Goal: Information Seeking & Learning: Find contact information

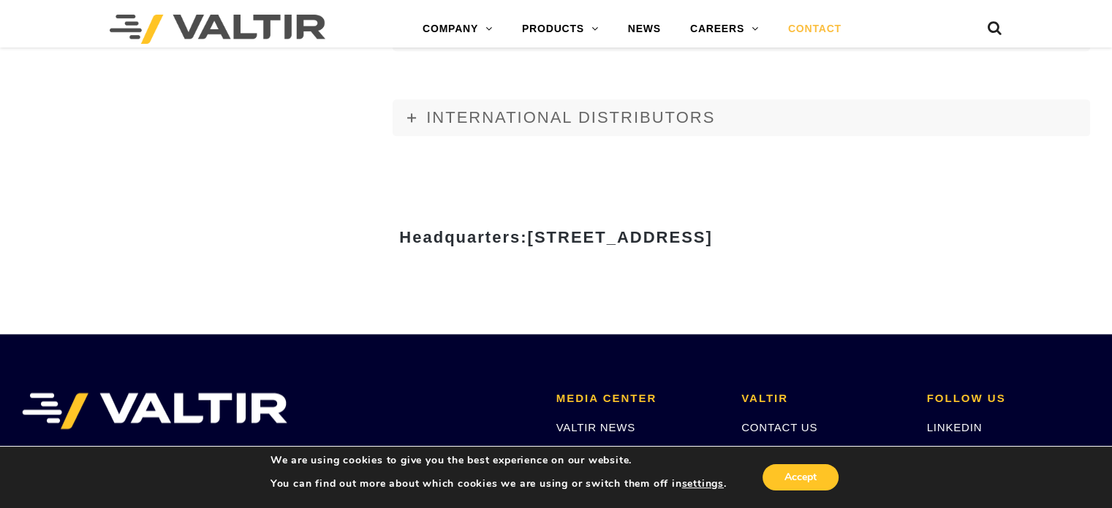
scroll to position [1794, 0]
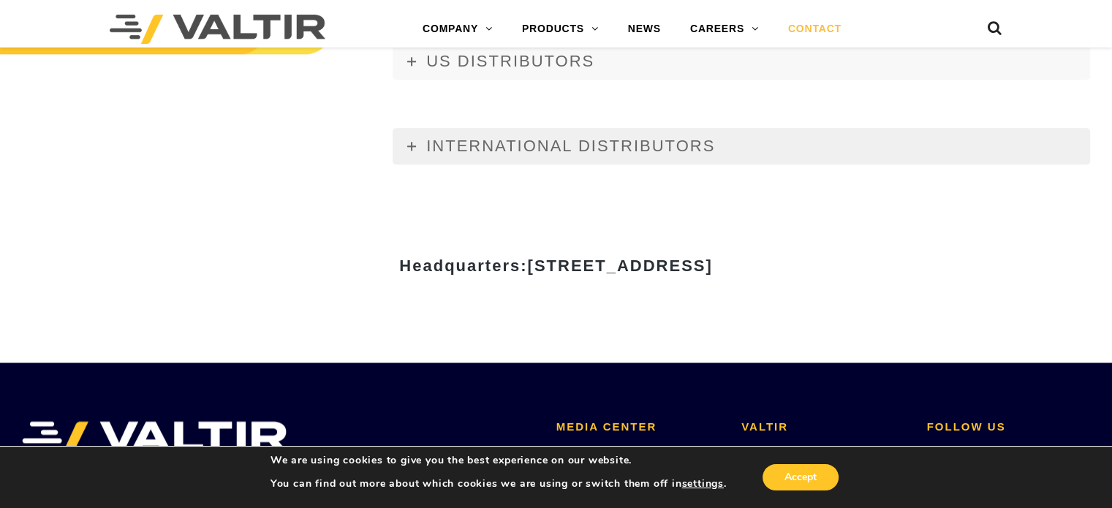
click at [543, 142] on span "INTERNATIONAL DISTRIBUTORS" at bounding box center [570, 146] width 289 height 18
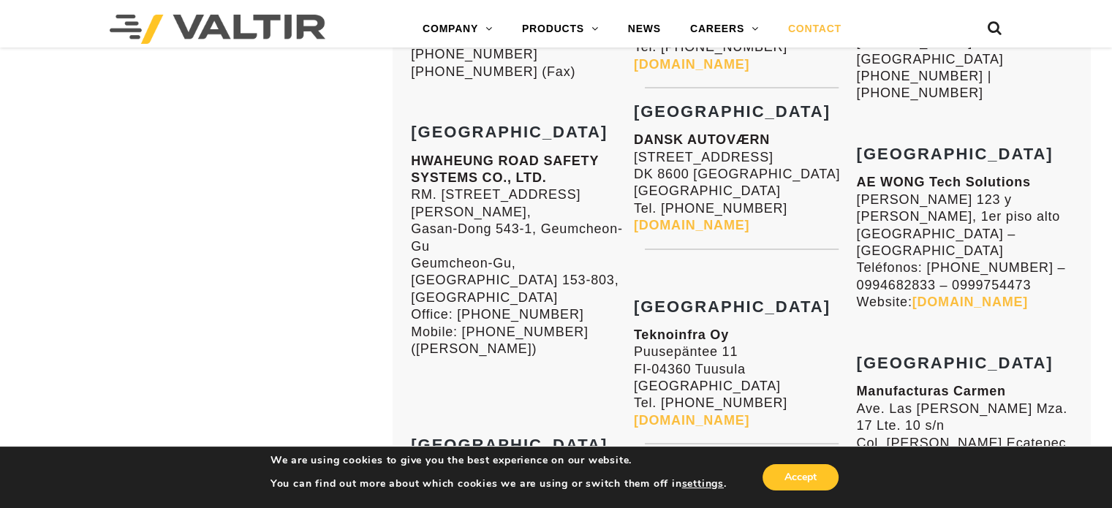
scroll to position [2744, 0]
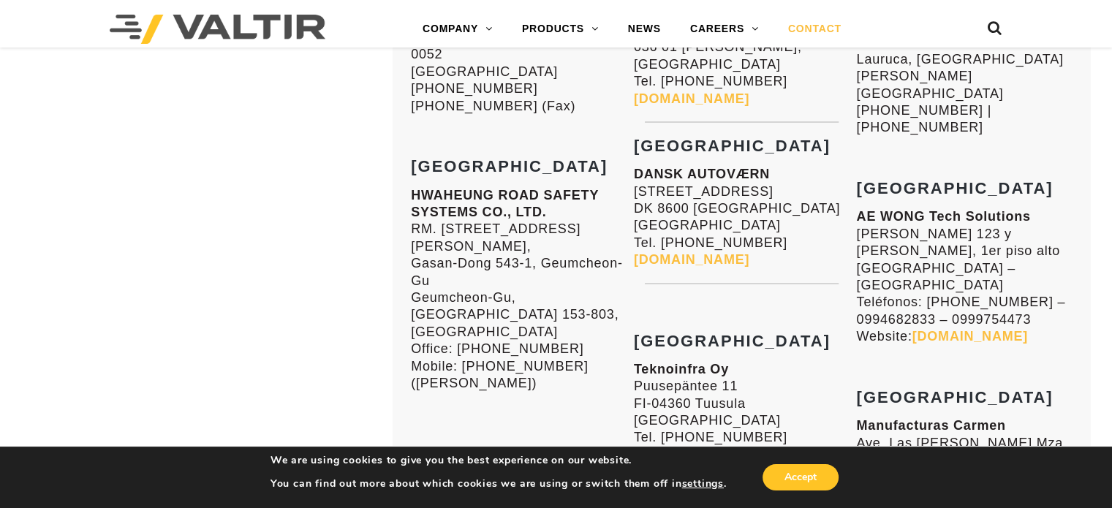
drag, startPoint x: 913, startPoint y: 201, endPoint x: 1091, endPoint y: 201, distance: 178.4
copy p "[DOMAIN_NAME]"
click at [982, 328] on link "[DOMAIN_NAME]" at bounding box center [971, 335] width 116 height 15
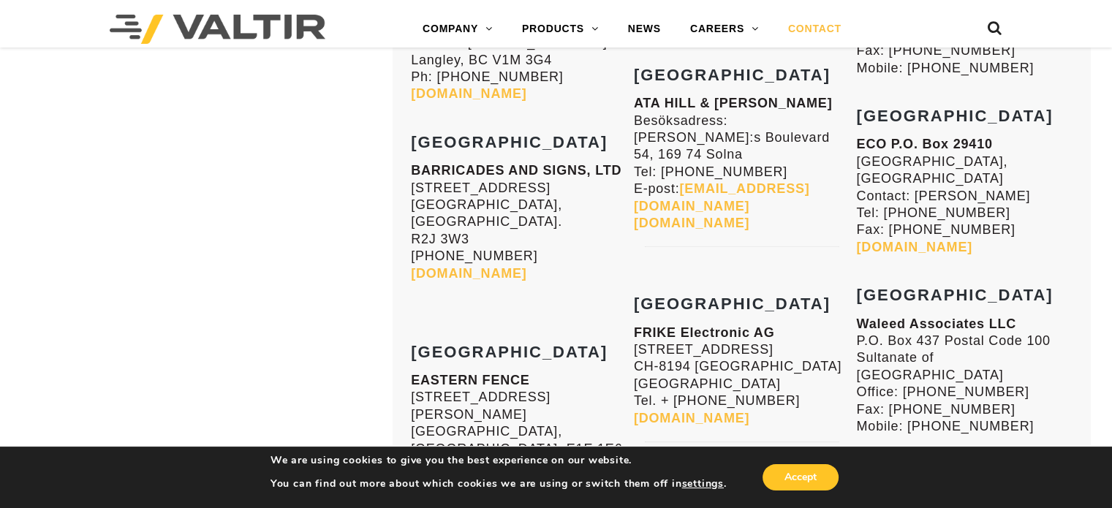
scroll to position [5377, 0]
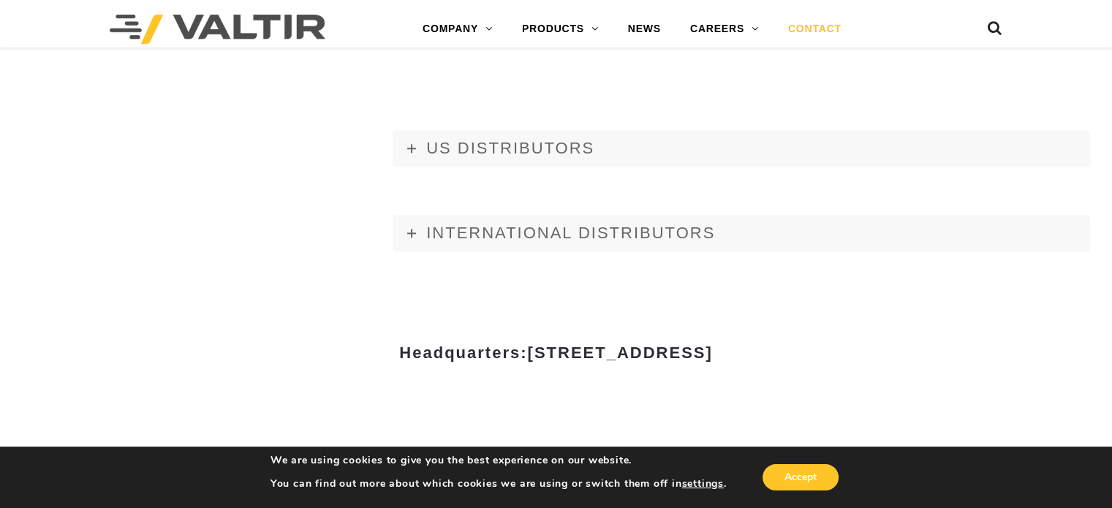
scroll to position [1682, 0]
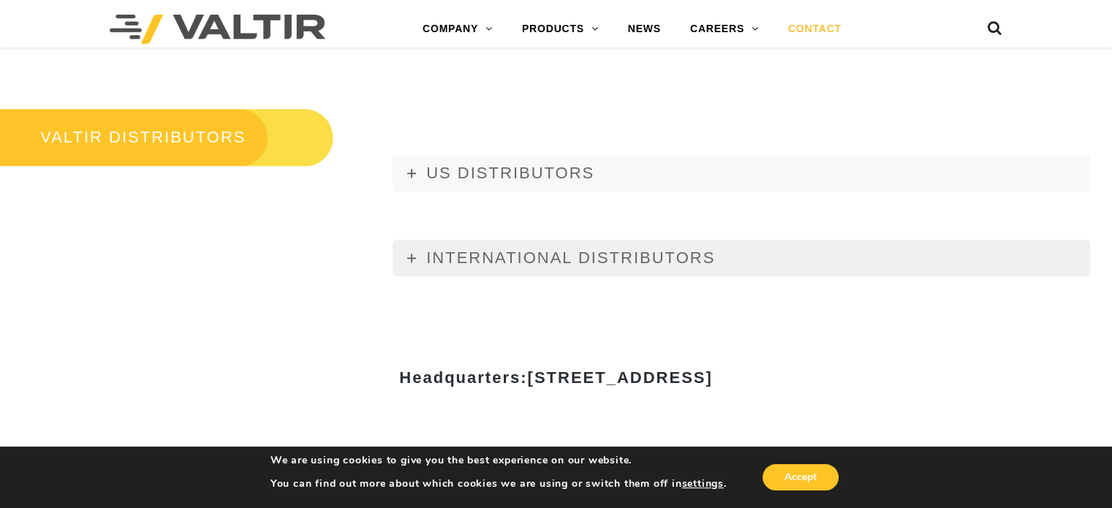
click at [665, 263] on span "INTERNATIONAL DISTRIBUTORS" at bounding box center [570, 258] width 289 height 18
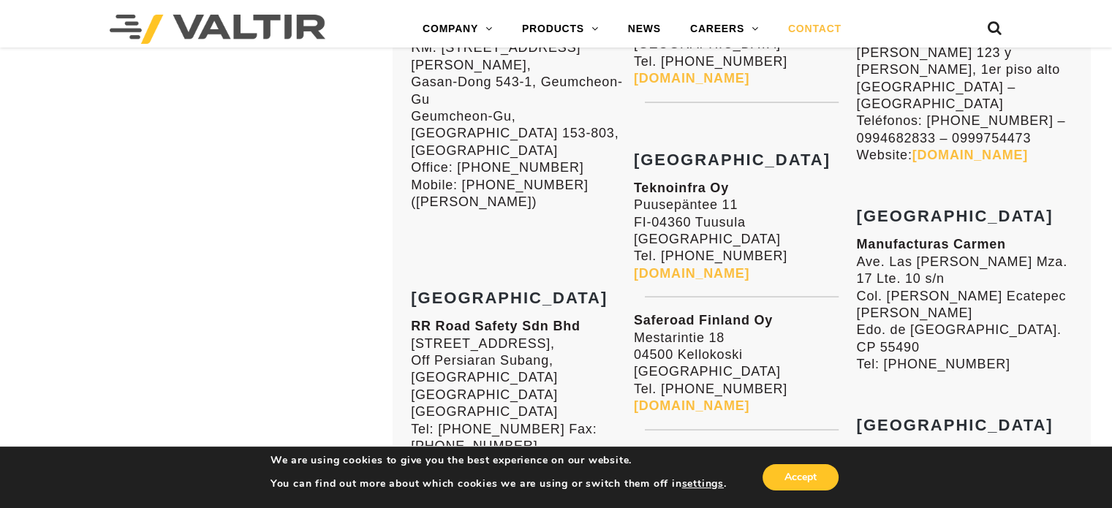
scroll to position [3071, 0]
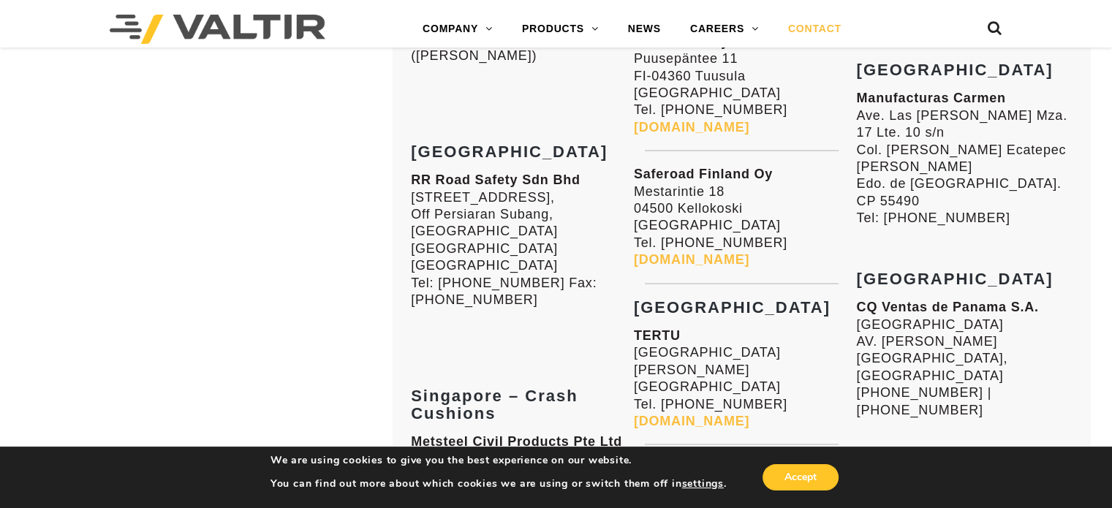
drag, startPoint x: 892, startPoint y: 252, endPoint x: 853, endPoint y: 171, distance: 89.9
copy p "CQ Ventas de Panama S.A. EDIFICIO CENTURY TOWER AV. RICARDO J. ALFARO PANAMA CI…"
click at [930, 299] on p "CQ Ventas de Panama S.A. EDIFICIO CENTURY TOWER AV. RICARDO J. ALFARO PANAMA CI…" at bounding box center [964, 359] width 216 height 120
